Goal: Transaction & Acquisition: Download file/media

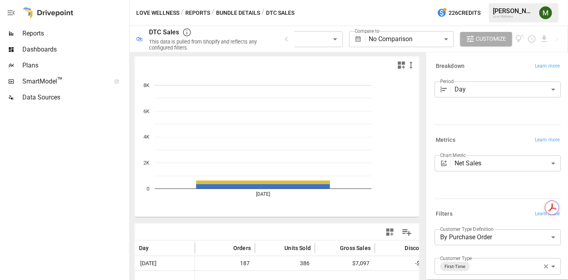
click at [323, 0] on body "**********" at bounding box center [284, 0] width 568 height 0
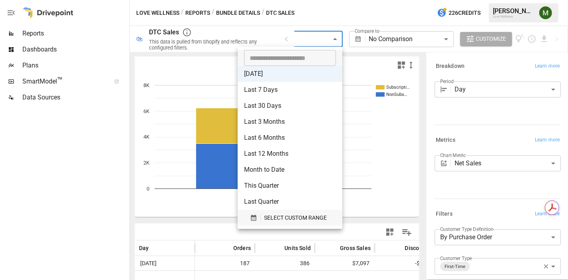
click at [252, 221] on icon "button" at bounding box center [253, 217] width 7 height 7
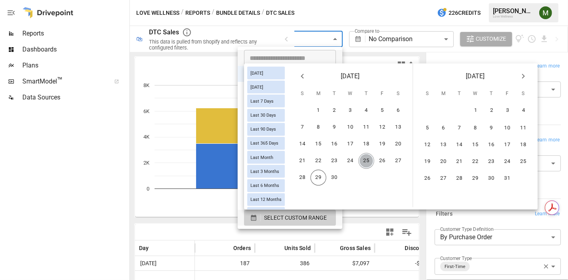
click at [375, 159] on button "25" at bounding box center [367, 161] width 16 height 16
click at [389, 160] on button "26" at bounding box center [383, 161] width 16 height 16
type input "******"
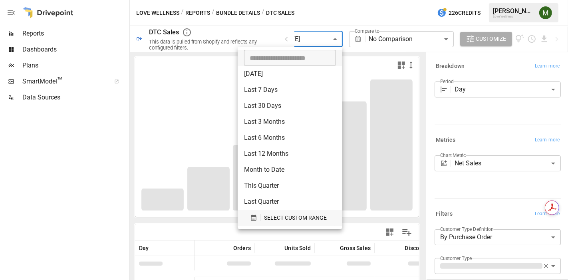
click at [260, 216] on div "button" at bounding box center [255, 217] width 11 height 7
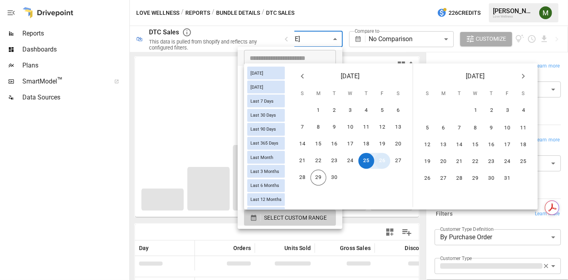
click at [391, 161] on button "26" at bounding box center [383, 161] width 16 height 16
click at [311, 176] on button "28" at bounding box center [303, 178] width 16 height 16
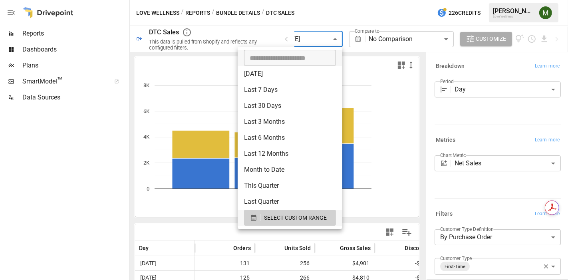
click at [98, 182] on div at bounding box center [284, 140] width 568 height 280
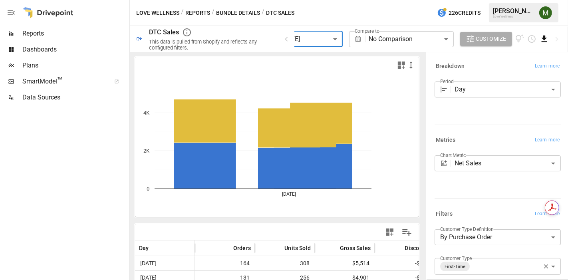
click at [547, 39] on icon "Download report" at bounding box center [544, 38] width 9 height 9
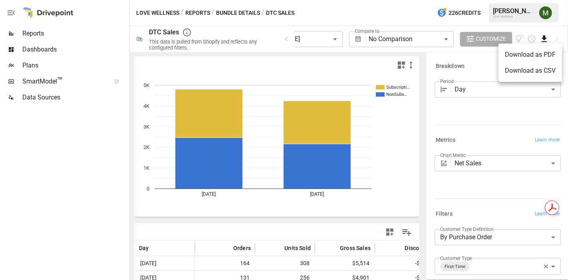
click at [537, 71] on li "Download as CSV" at bounding box center [531, 71] width 64 height 16
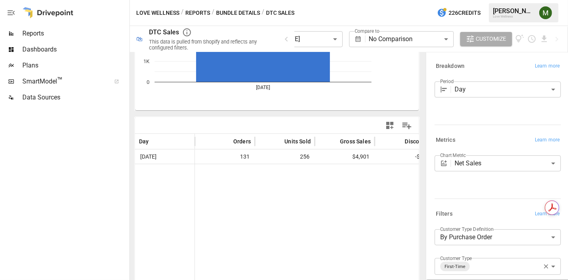
scroll to position [108, 0]
click at [311, 0] on body "**********" at bounding box center [284, 0] width 568 height 0
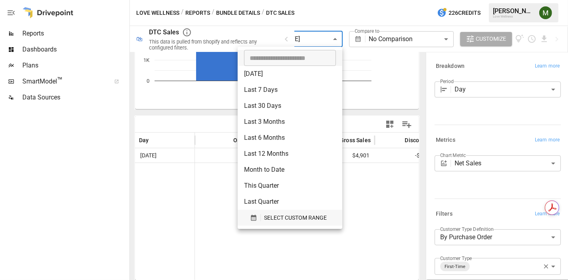
click at [254, 215] on icon "button" at bounding box center [253, 217] width 7 height 7
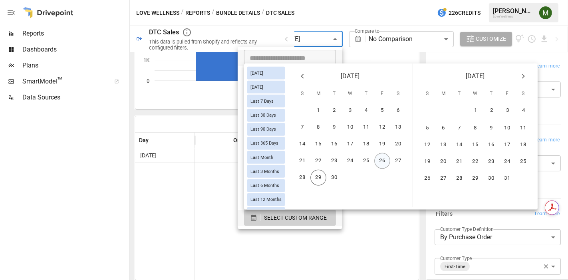
click at [384, 157] on button "26" at bounding box center [383, 161] width 16 height 16
click at [311, 178] on button "28" at bounding box center [303, 178] width 16 height 16
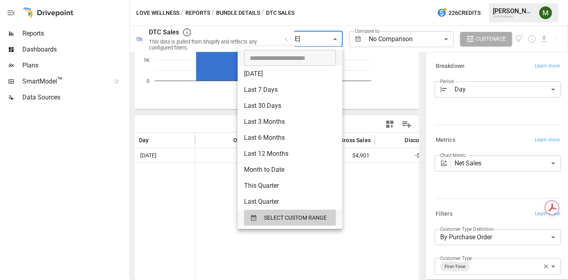
click at [373, 200] on div at bounding box center [284, 140] width 568 height 280
